Goal: Information Seeking & Learning: Learn about a topic

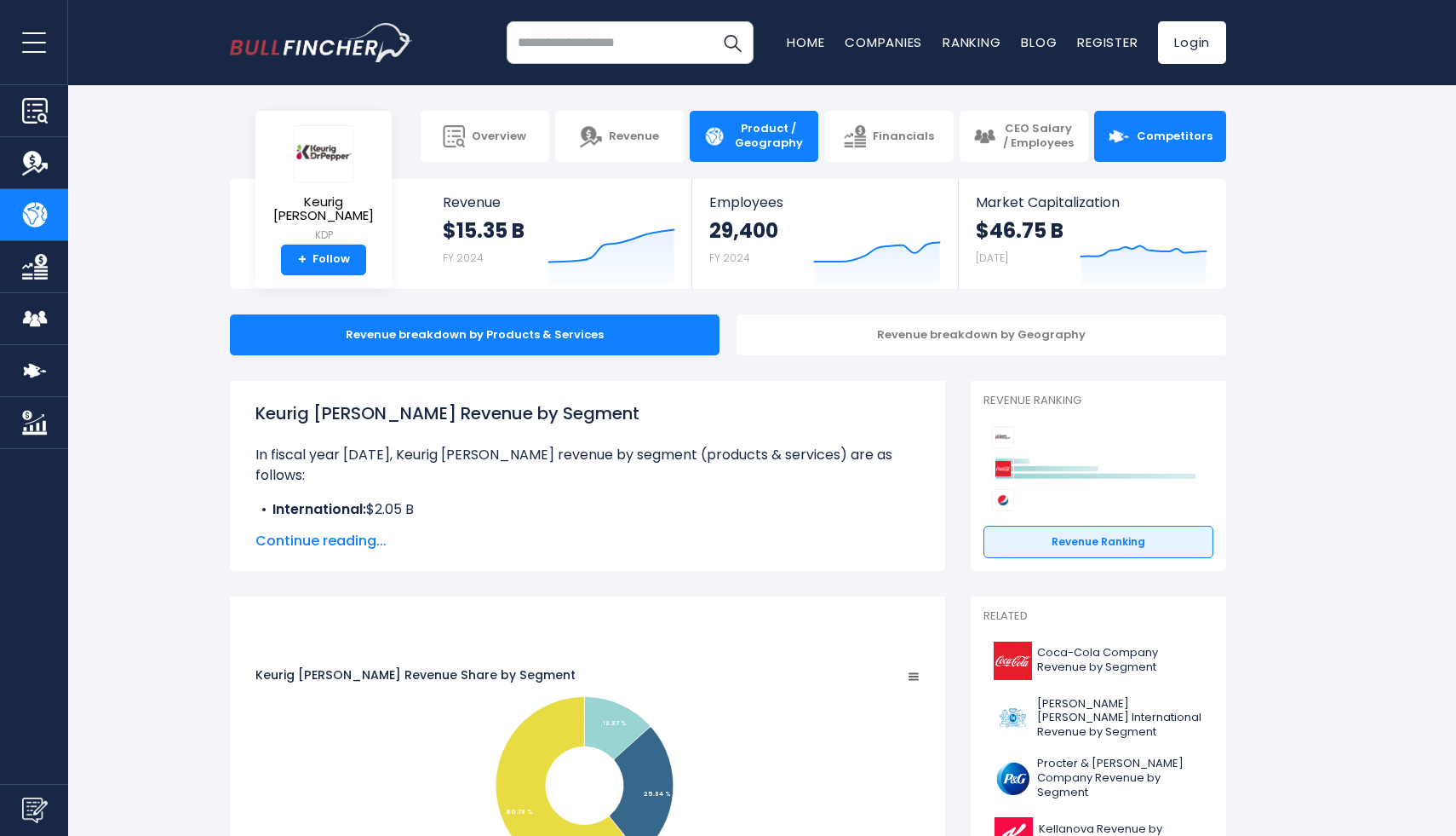
click at [1134, 147] on link "Competitors" at bounding box center [1160, 137] width 132 height 51
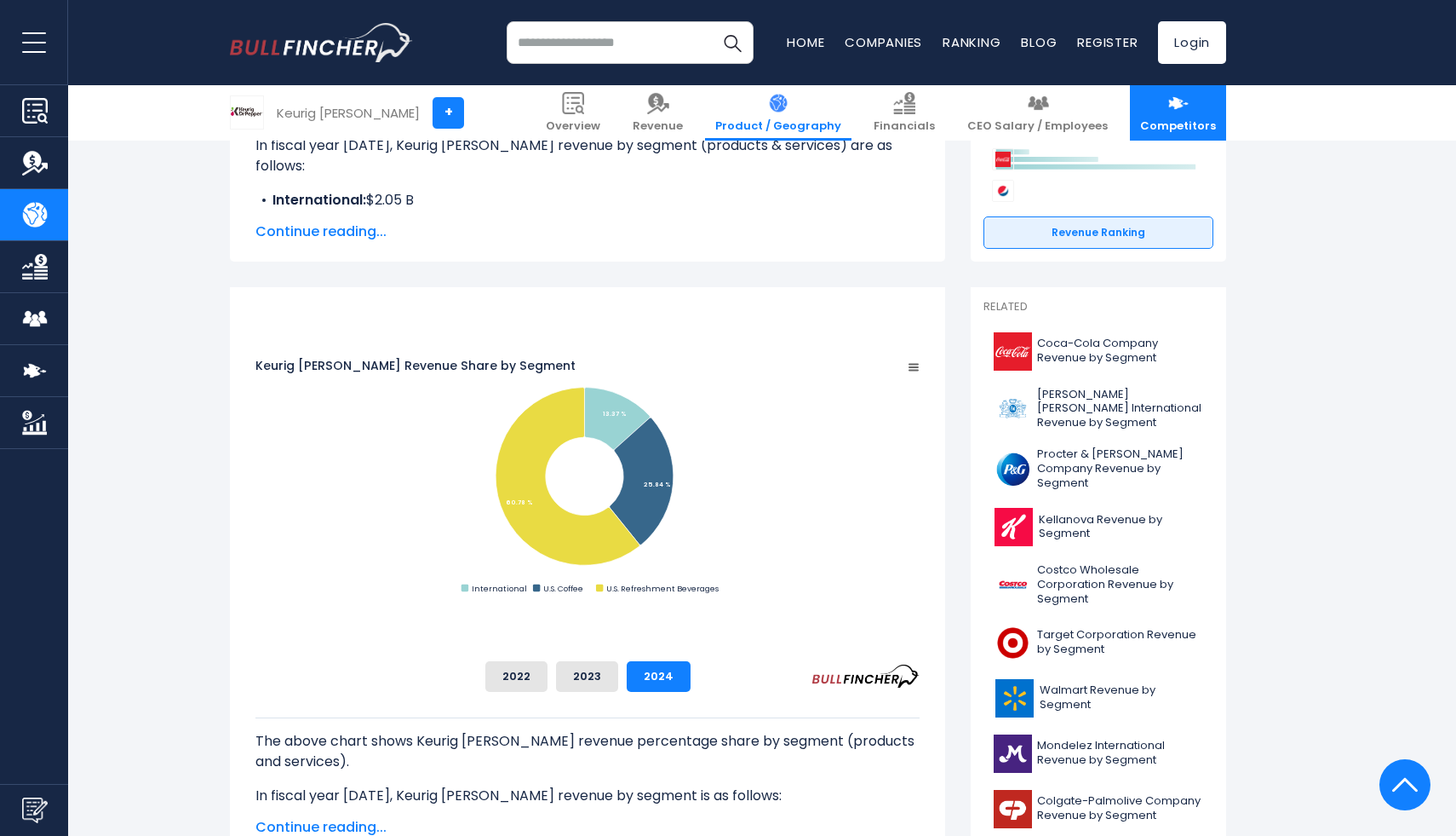
scroll to position [310, 0]
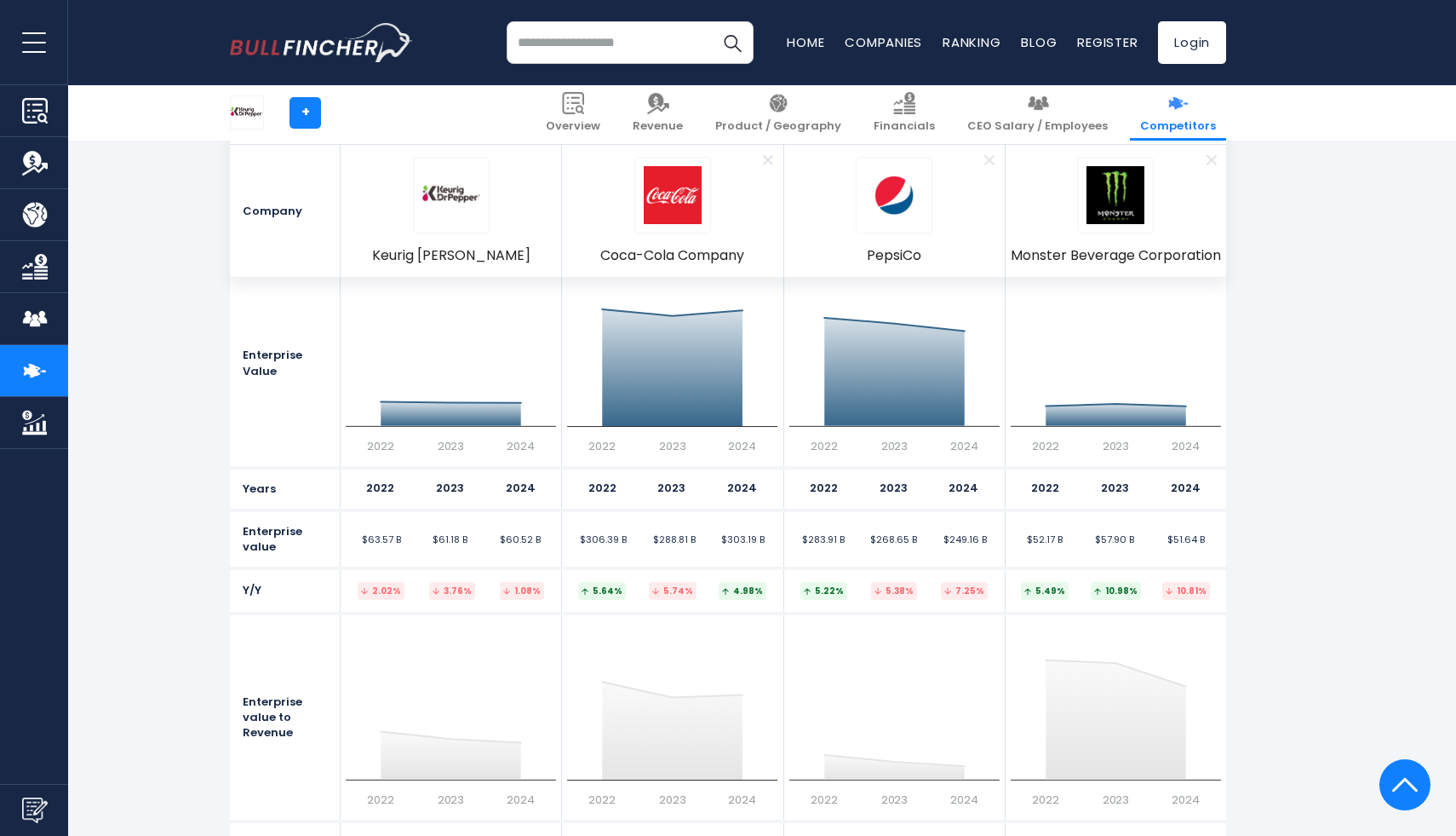
scroll to position [8367, 0]
